Goal: Transaction & Acquisition: Download file/media

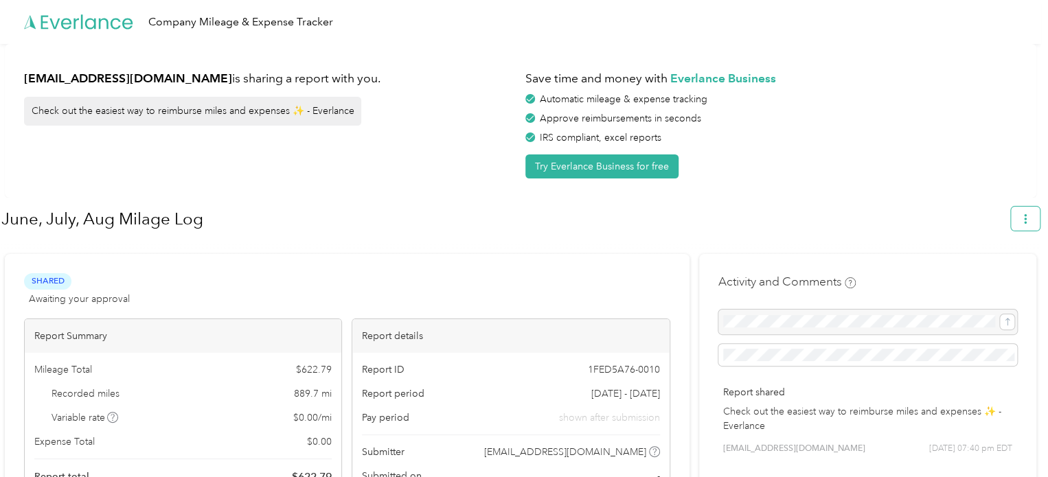
click at [1036, 218] on button "button" at bounding box center [1025, 219] width 29 height 24
click at [1010, 276] on span "Download" at bounding box center [992, 283] width 45 height 14
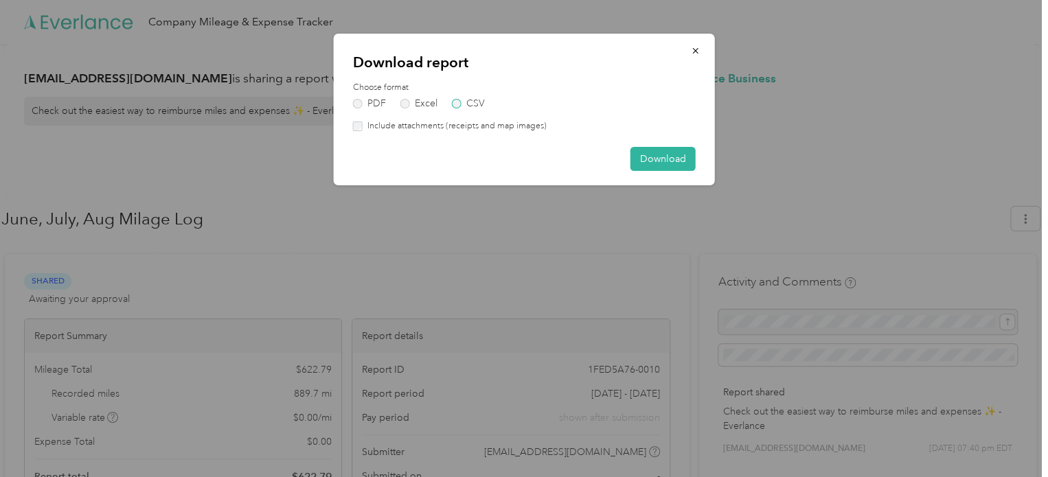
click at [453, 104] on label "CSV" at bounding box center [468, 104] width 33 height 10
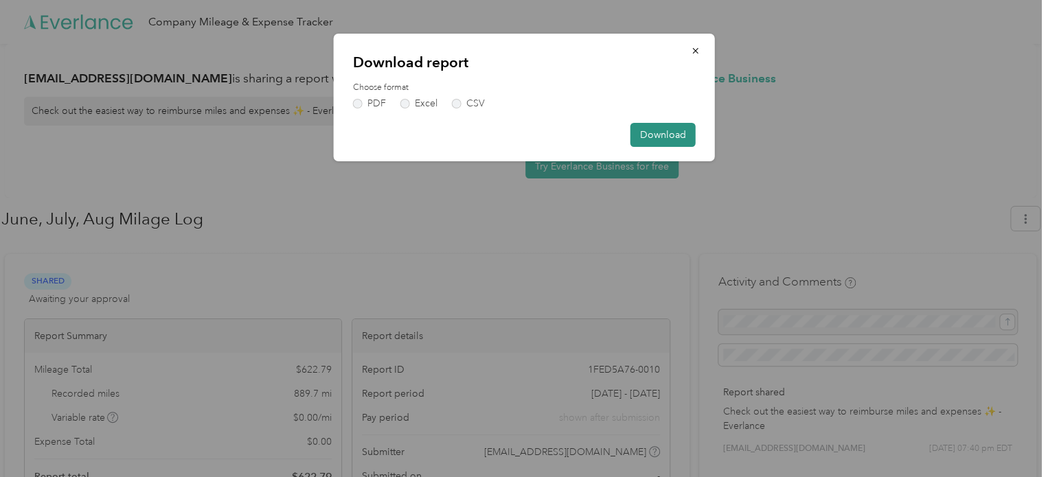
click at [652, 134] on button "Download" at bounding box center [662, 135] width 65 height 24
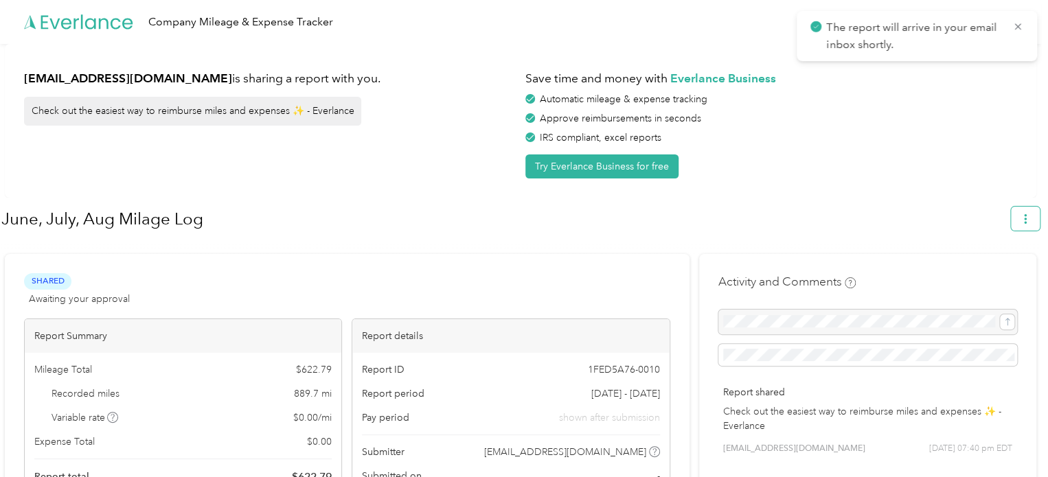
click at [1040, 220] on button "button" at bounding box center [1025, 219] width 29 height 24
click at [1011, 276] on span "Download" at bounding box center [992, 283] width 45 height 14
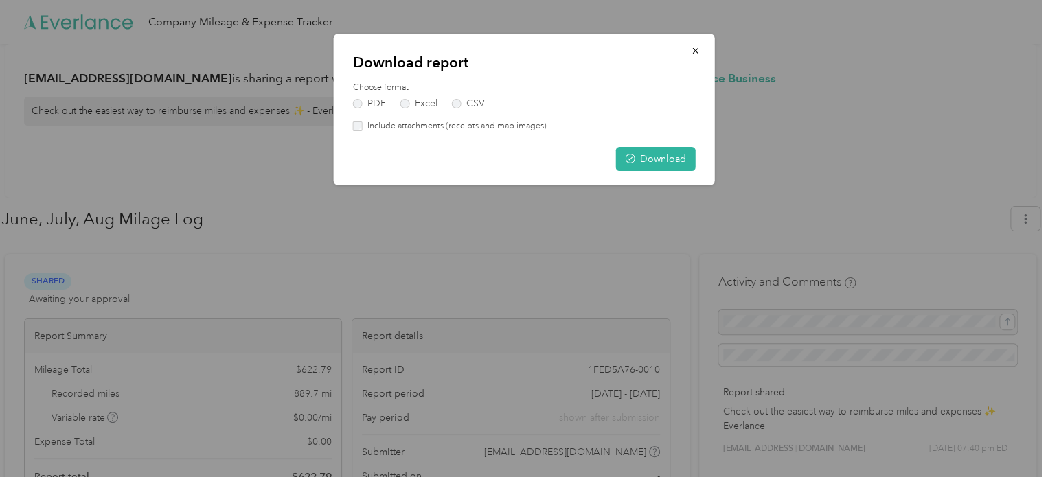
click at [363, 128] on label "Include attachments (receipts and map images)" at bounding box center [455, 126] width 184 height 12
click at [646, 156] on button "Download" at bounding box center [656, 159] width 80 height 24
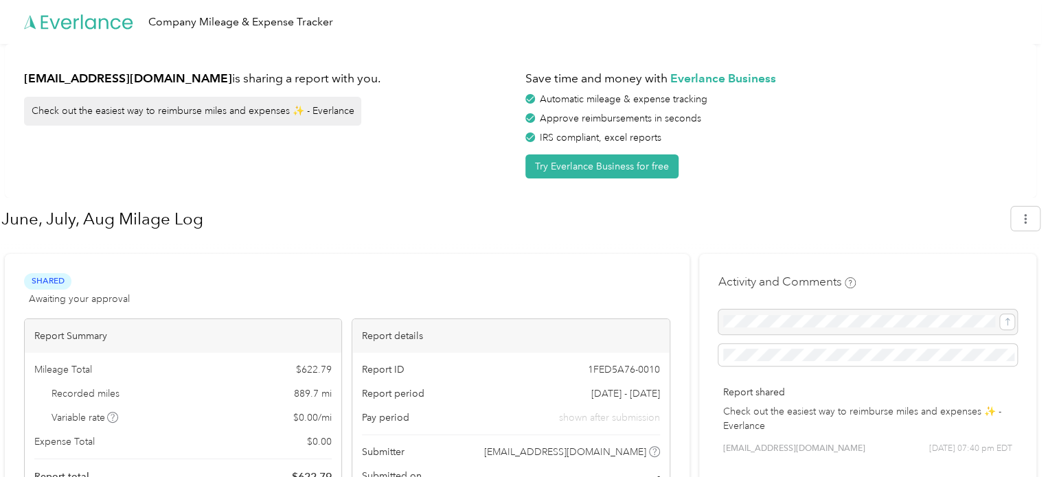
click at [407, 251] on div at bounding box center [520, 248] width 1038 height 14
